Goal: Transaction & Acquisition: Purchase product/service

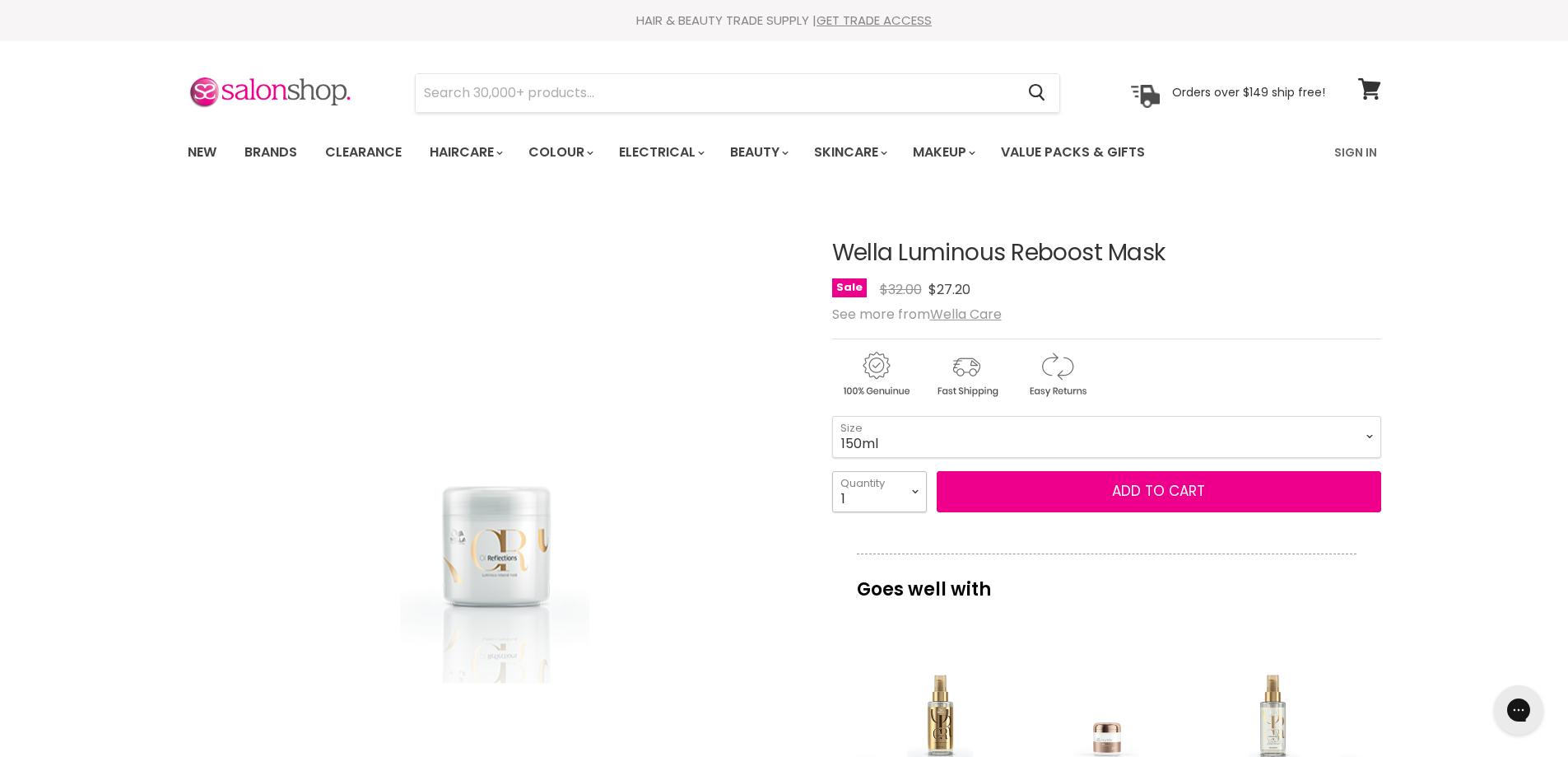
click at [898, 508] on select "1 2 3 4 5 6 7 8 9 10+" at bounding box center [880, 490] width 95 height 41
select select "2"
click at [833, 471] on select "1 2 3 4 5 6 7 8 9 10+" at bounding box center [880, 490] width 95 height 41
type input "2"
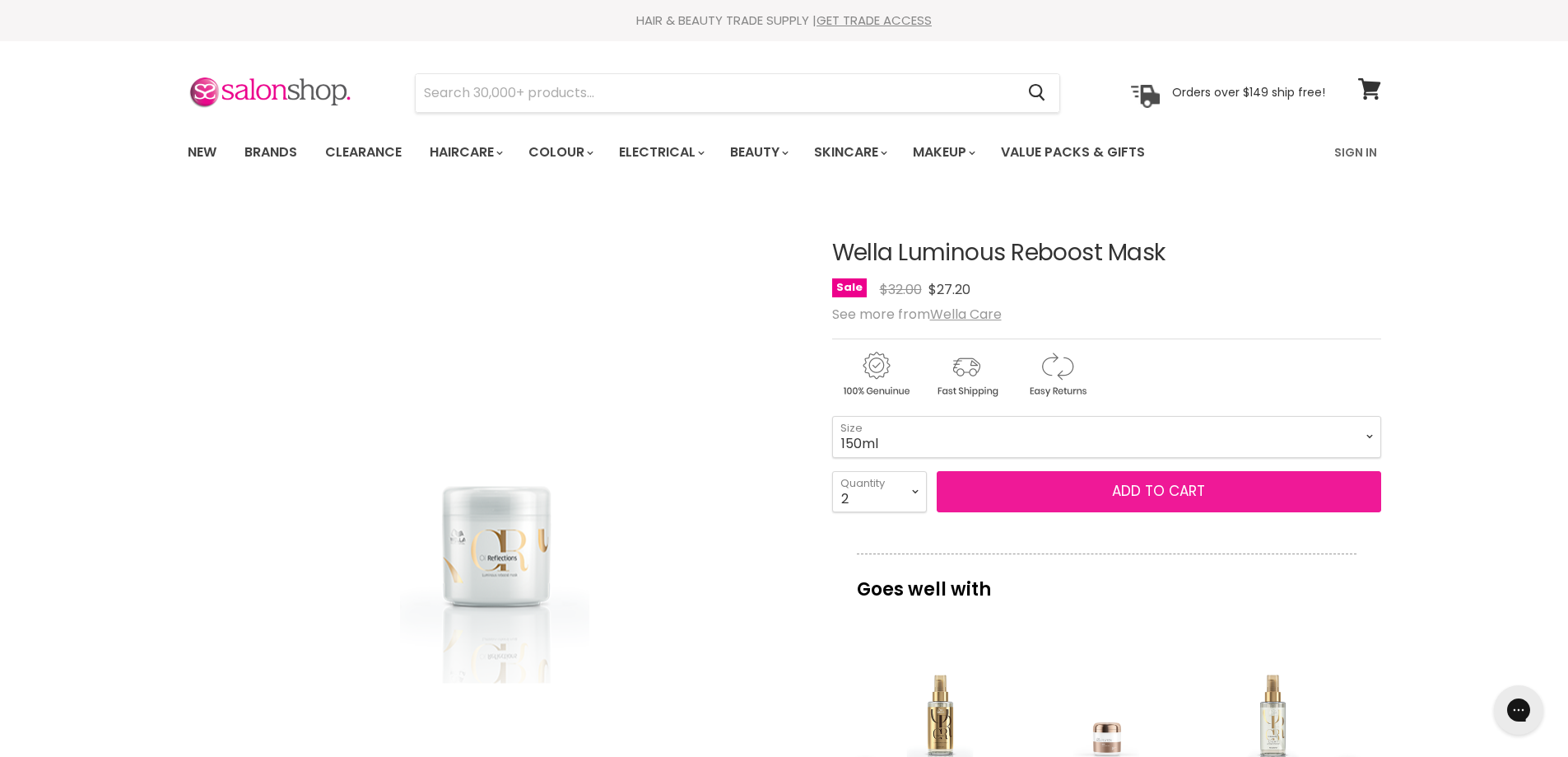
click at [1087, 484] on button "Add to cart" at bounding box center [1159, 490] width 445 height 41
click at [1151, 495] on span "Add to cart" at bounding box center [1159, 490] width 94 height 20
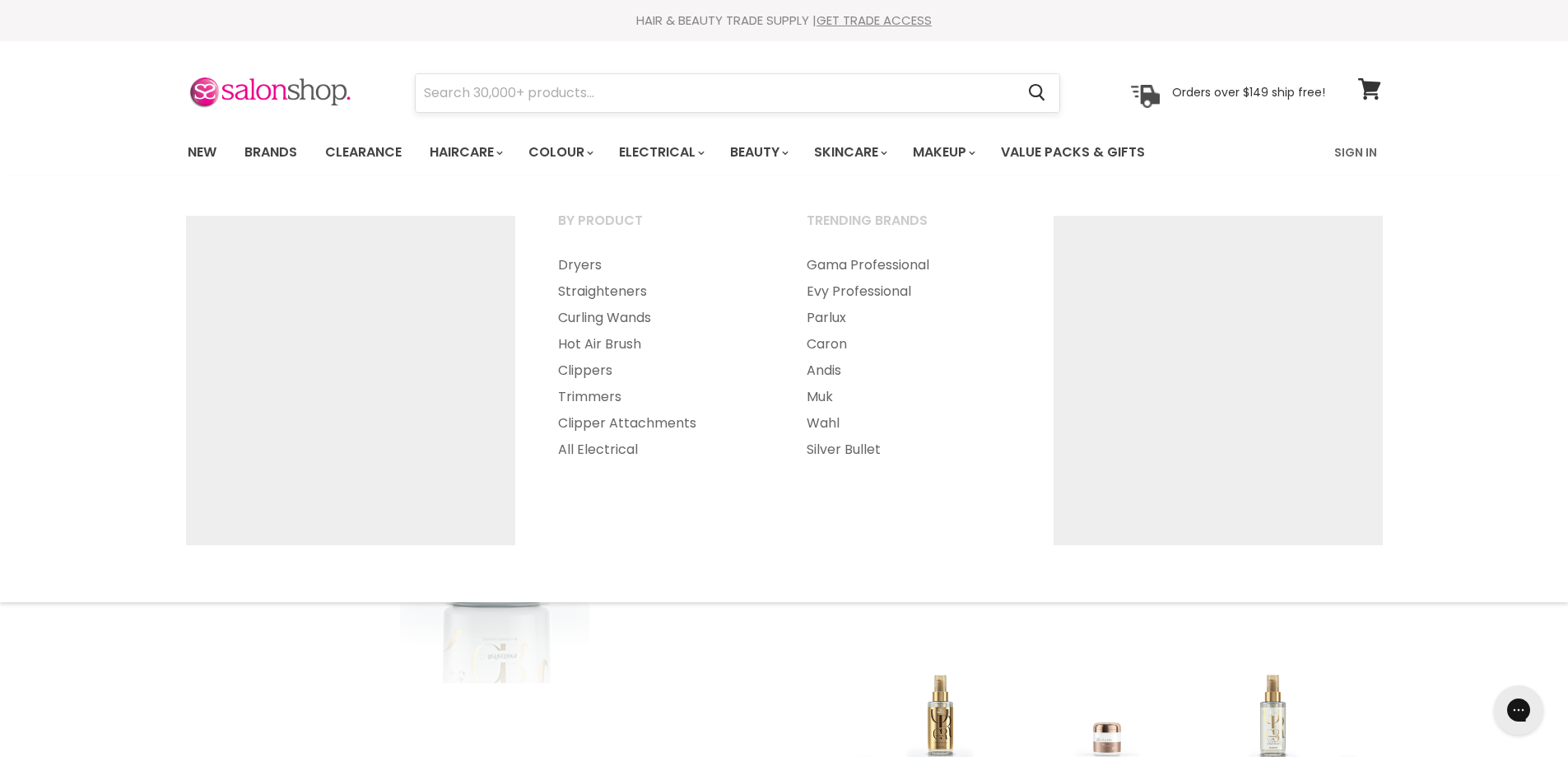
click at [630, 102] on input "Search" at bounding box center [715, 93] width 600 height 38
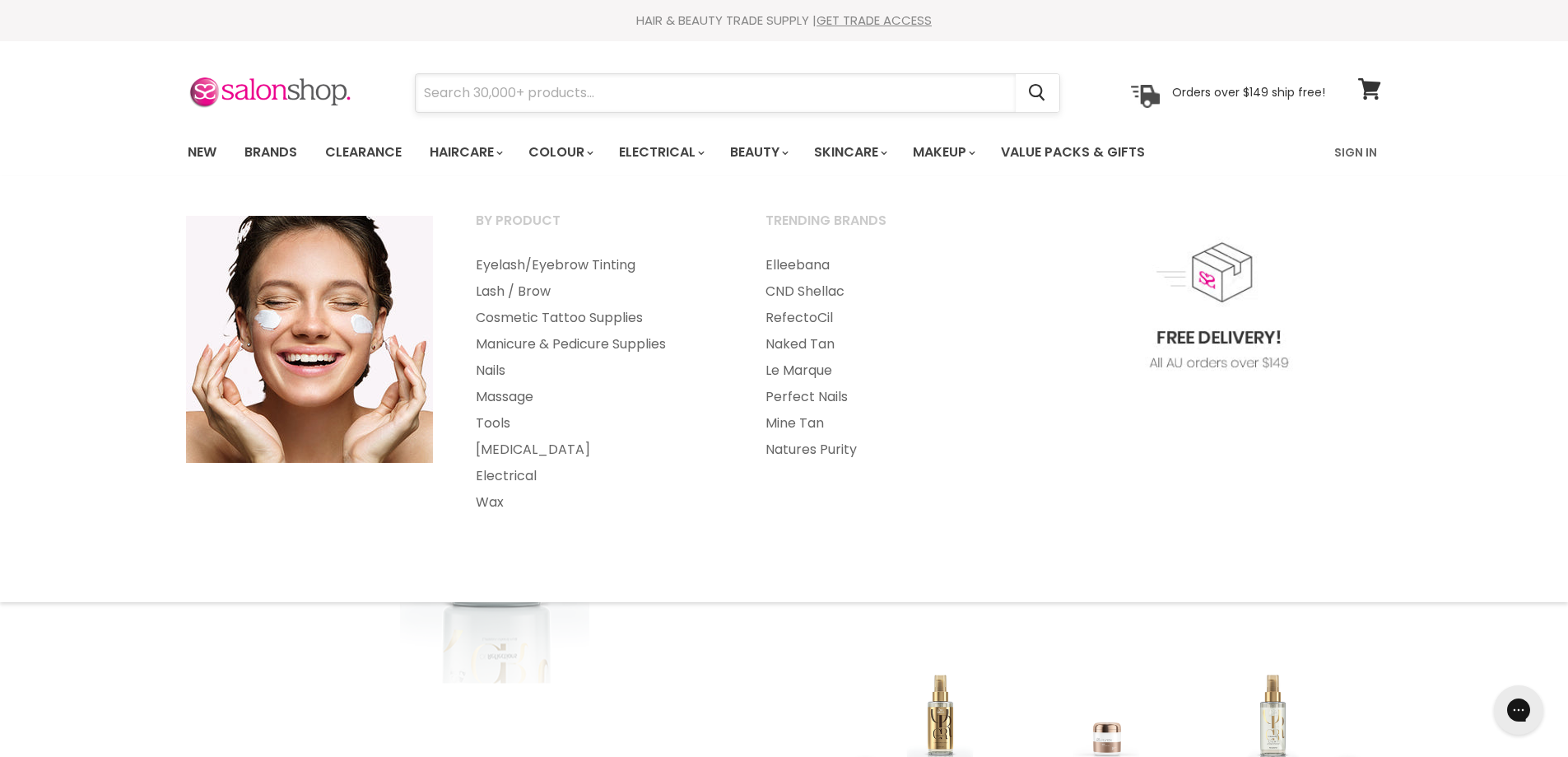
click at [717, 102] on input "Search" at bounding box center [715, 93] width 600 height 38
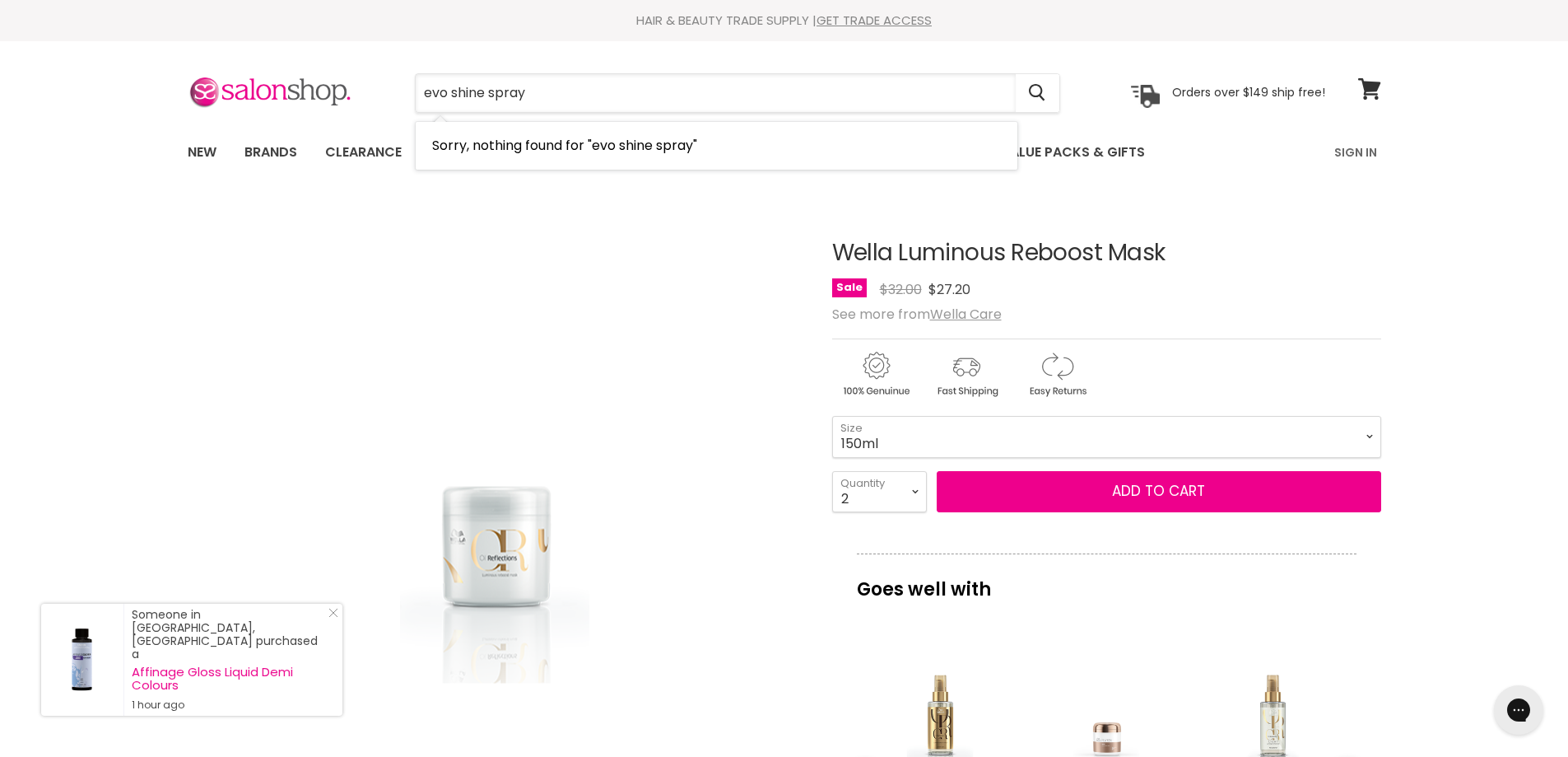
type input "evo shine spray"
